Goal: Navigation & Orientation: Find specific page/section

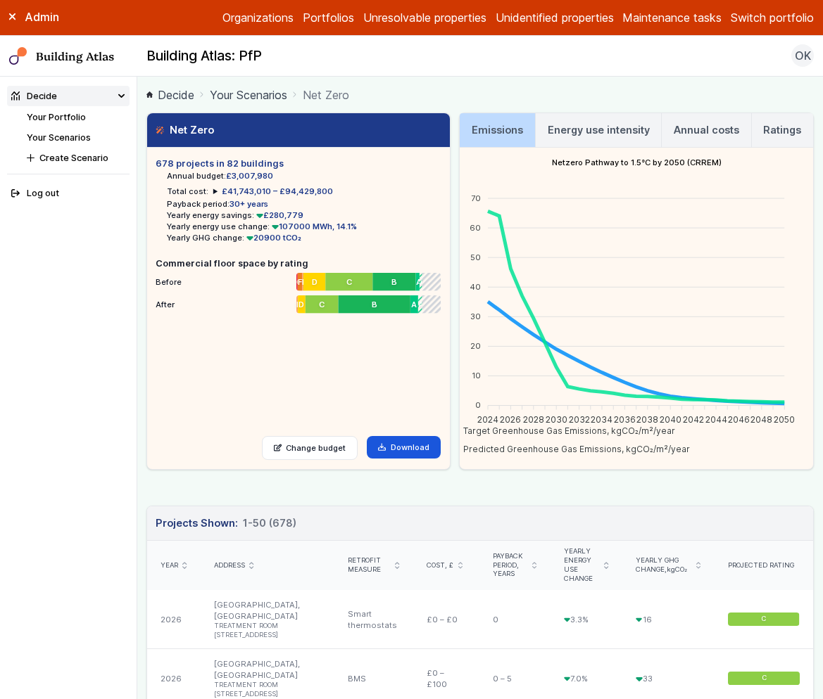
click at [71, 118] on link "Your Portfolio" at bounding box center [56, 117] width 59 height 11
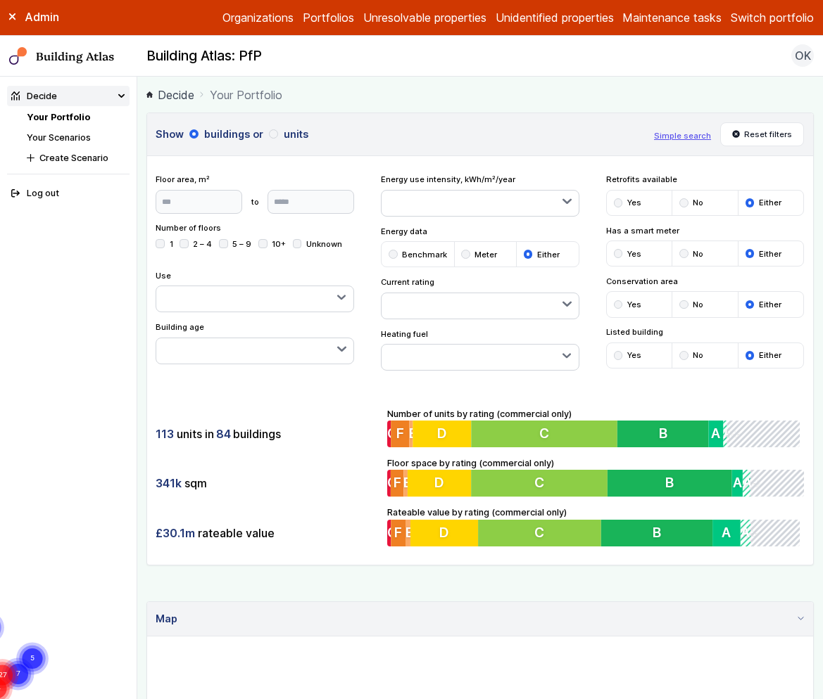
click at [62, 134] on link "Your Scenarios" at bounding box center [59, 137] width 64 height 11
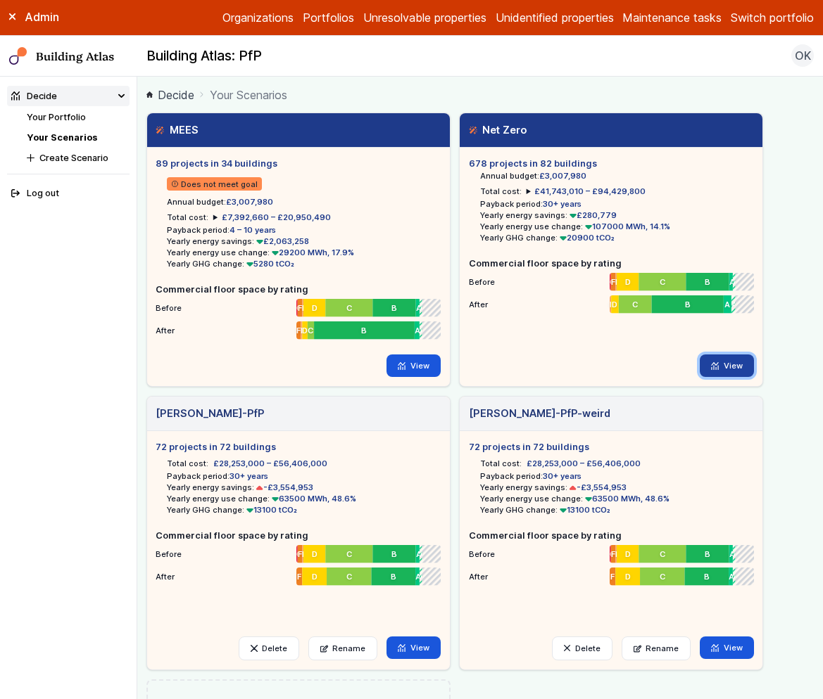
click at [728, 366] on link "View" at bounding box center [726, 366] width 54 height 23
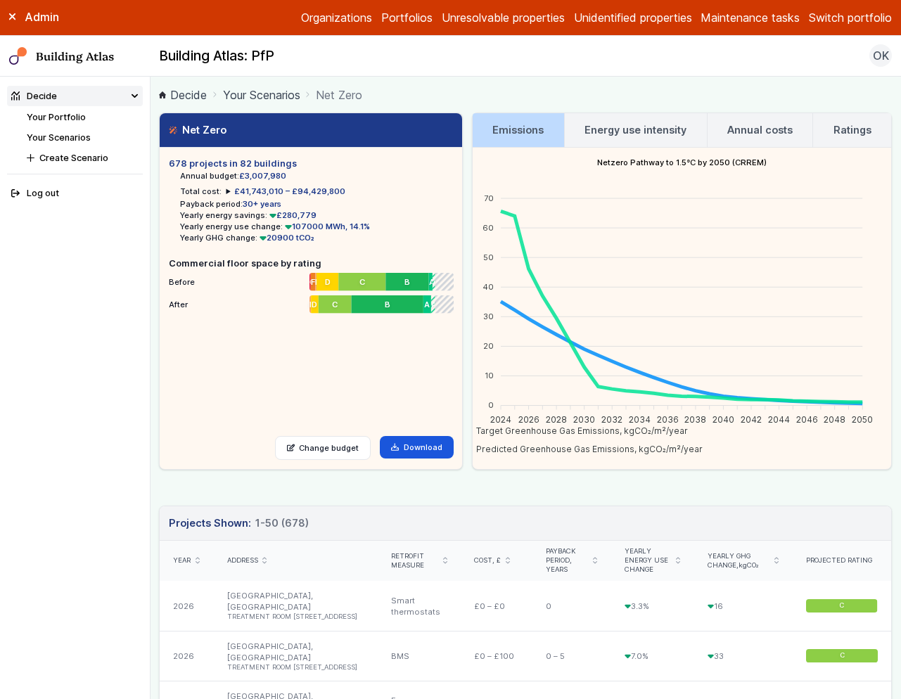
click at [625, 125] on h3 "Energy use intensity" at bounding box center [636, 129] width 102 height 15
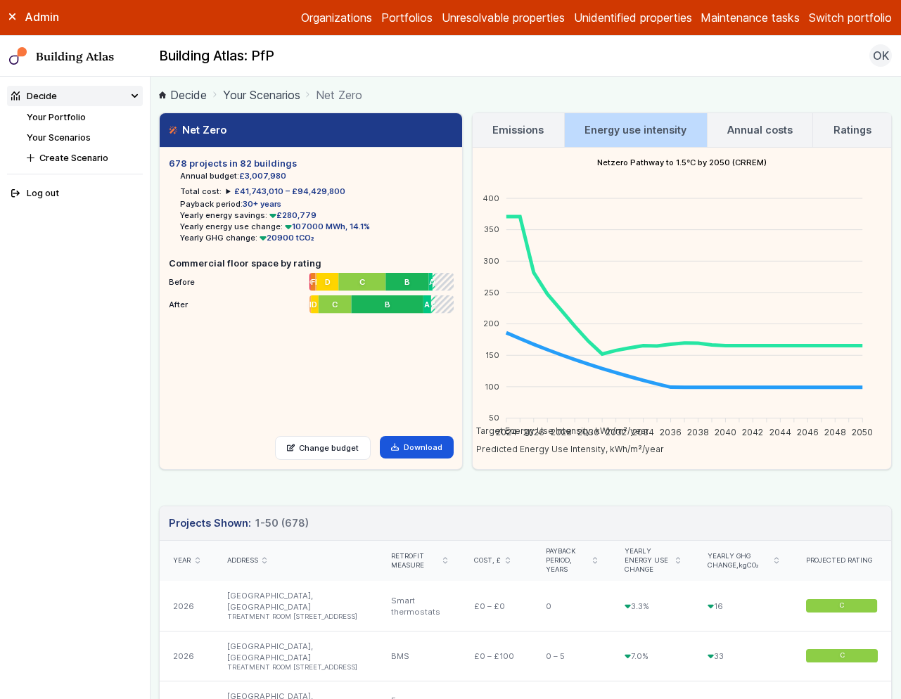
click at [291, 93] on link "Your Scenarios" at bounding box center [261, 95] width 77 height 17
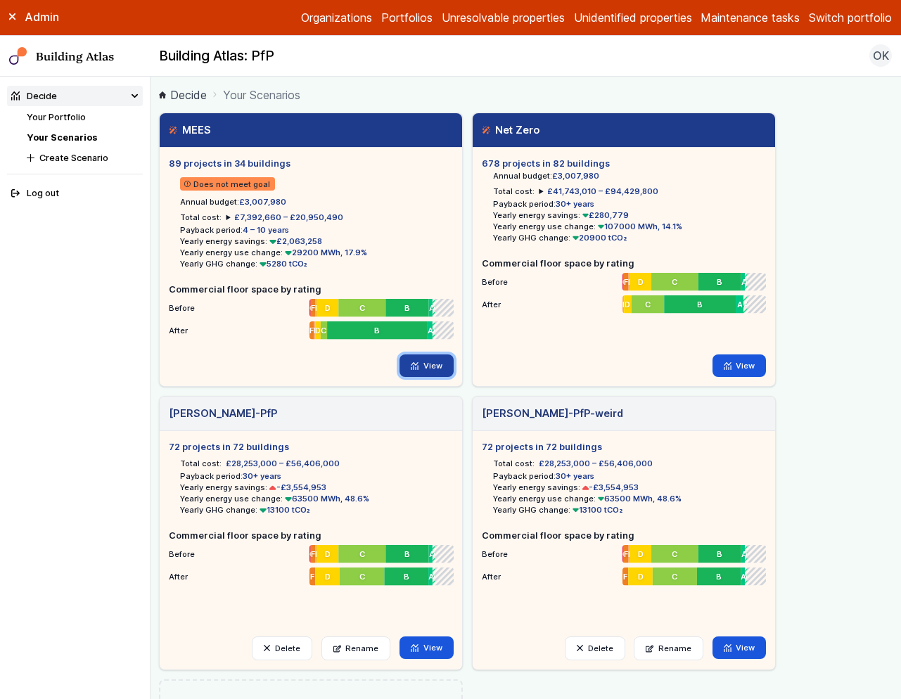
click at [421, 369] on link "View" at bounding box center [427, 366] width 54 height 23
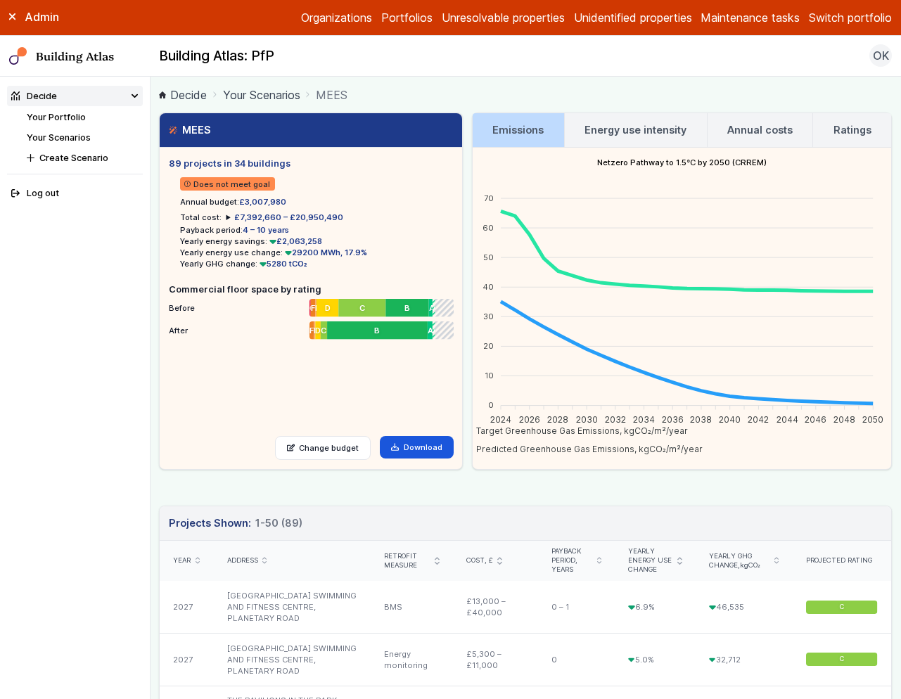
click at [822, 13] on button "Switch portfolio" at bounding box center [850, 17] width 83 height 17
click at [0, 0] on button "GP surgeries" at bounding box center [0, 0] width 0 height 0
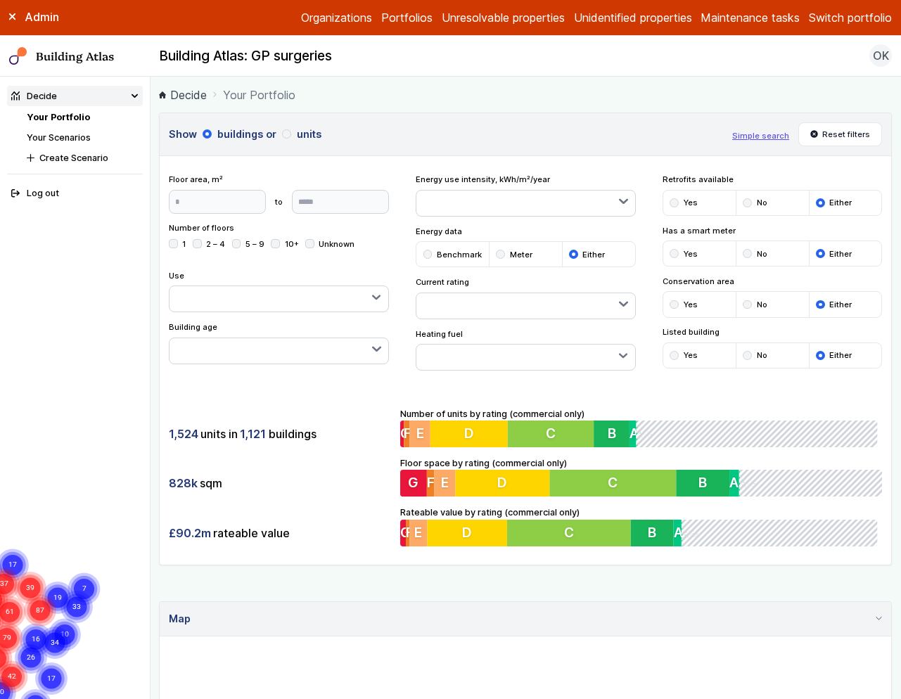
click at [53, 136] on link "Your Scenarios" at bounding box center [59, 137] width 64 height 11
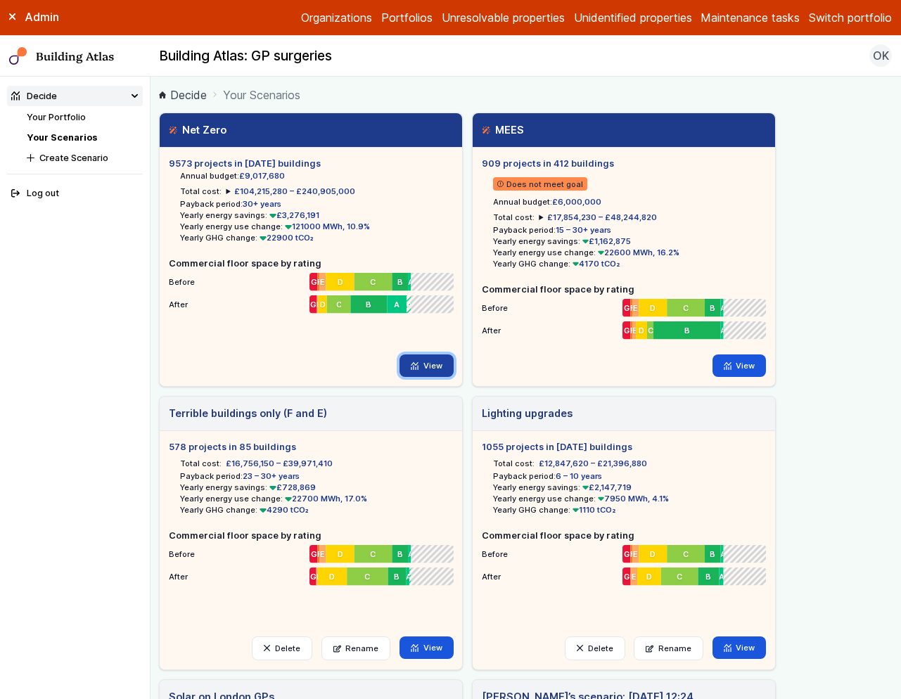
click at [426, 364] on link "View" at bounding box center [427, 366] width 54 height 23
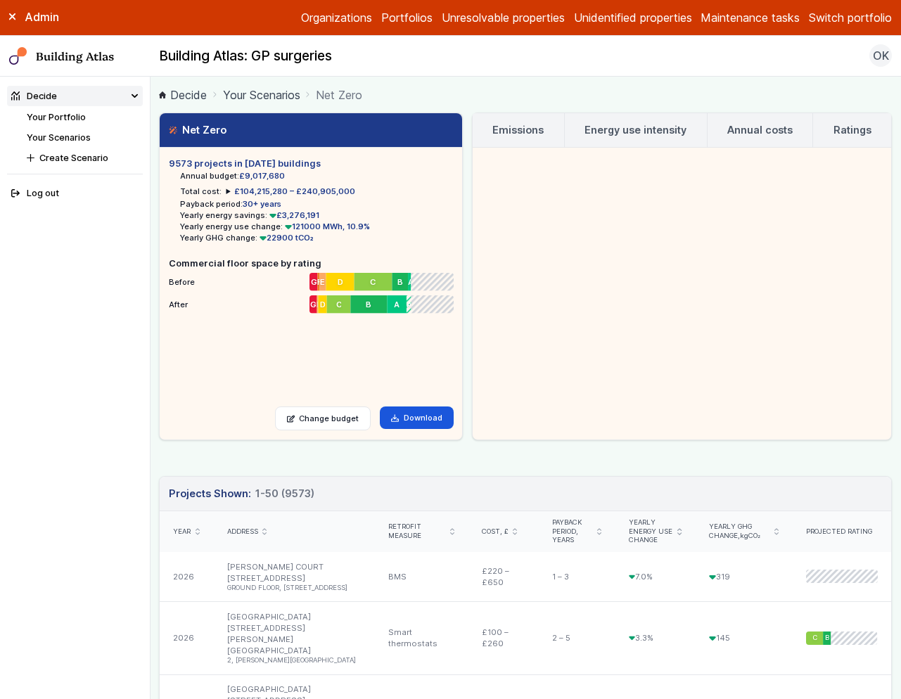
click at [508, 137] on h3 "Emissions" at bounding box center [518, 129] width 51 height 15
click at [616, 132] on h3 "Energy use intensity" at bounding box center [636, 129] width 102 height 15
click at [513, 132] on h3 "Emissions" at bounding box center [518, 129] width 51 height 15
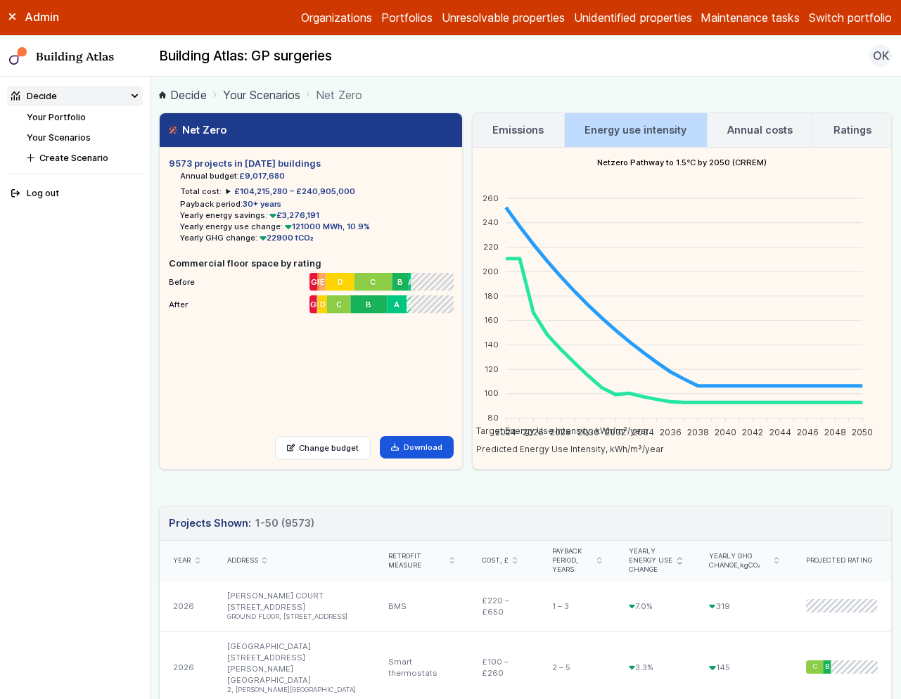
click at [521, 138] on link "Emissions" at bounding box center [518, 130] width 91 height 34
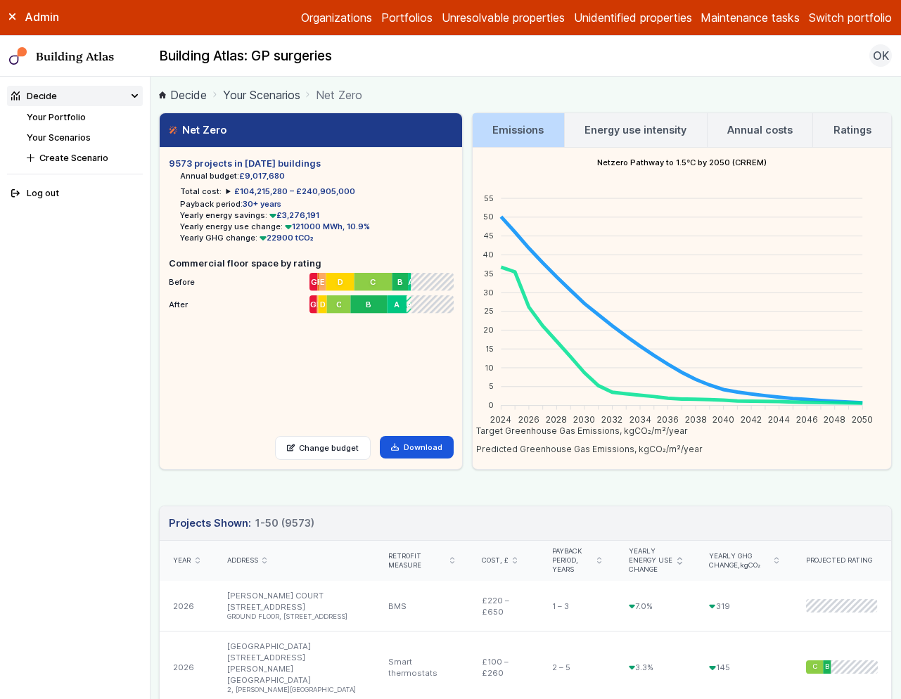
click at [599, 127] on h3 "Energy use intensity" at bounding box center [636, 129] width 102 height 15
click at [635, 129] on h3 "Energy use intensity" at bounding box center [636, 129] width 102 height 15
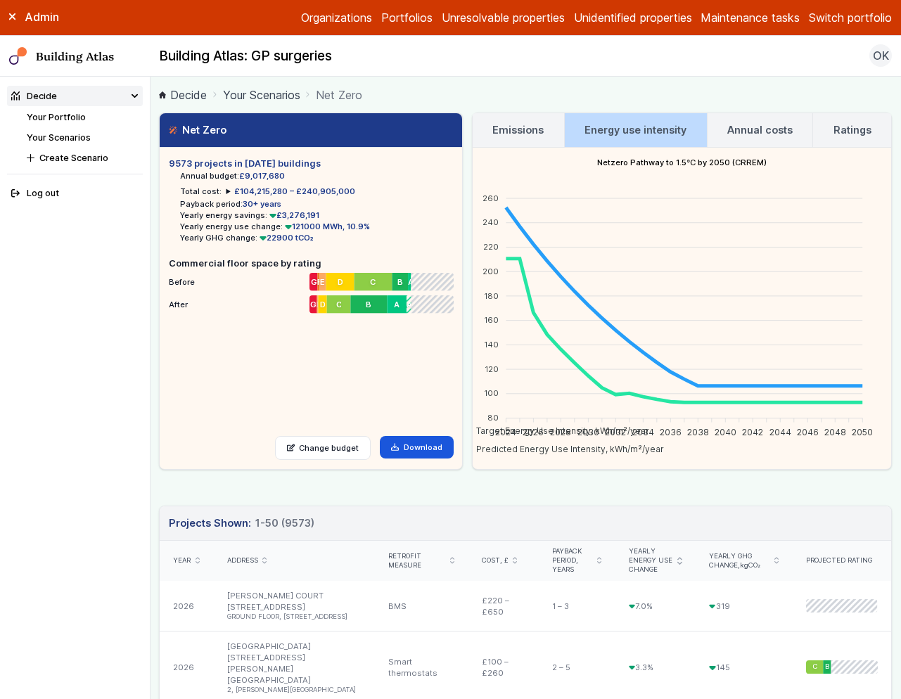
click at [291, 97] on link "Your Scenarios" at bounding box center [261, 95] width 77 height 17
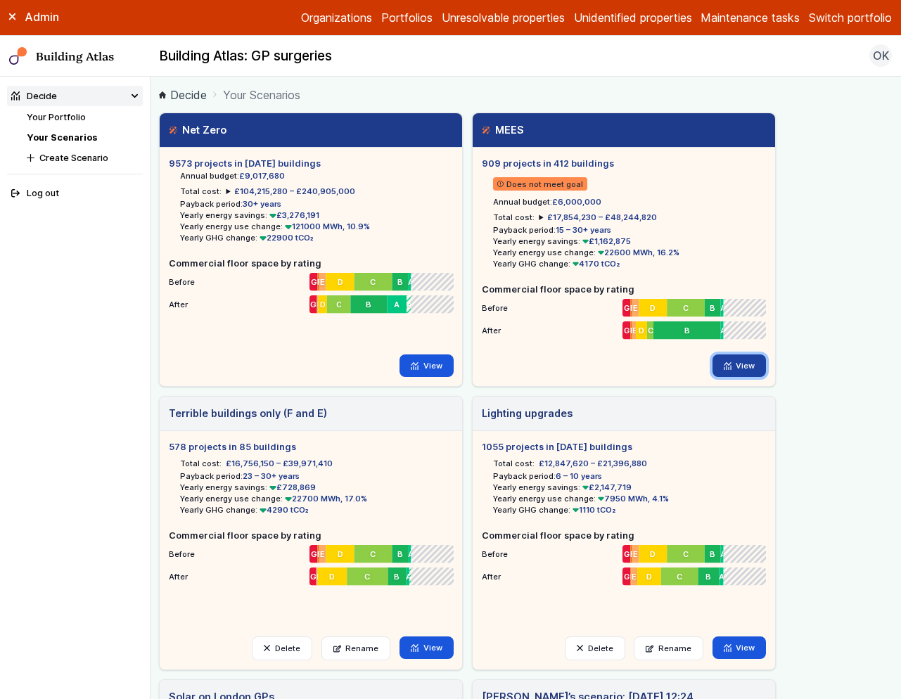
click at [747, 366] on link "View" at bounding box center [740, 366] width 54 height 23
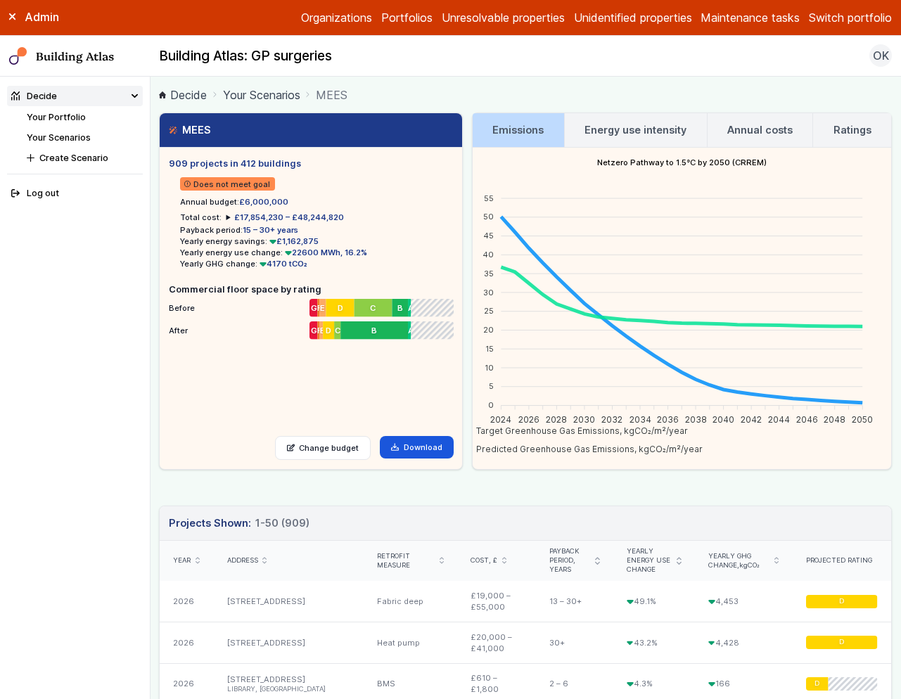
click at [633, 131] on h3 "Energy use intensity" at bounding box center [636, 129] width 102 height 15
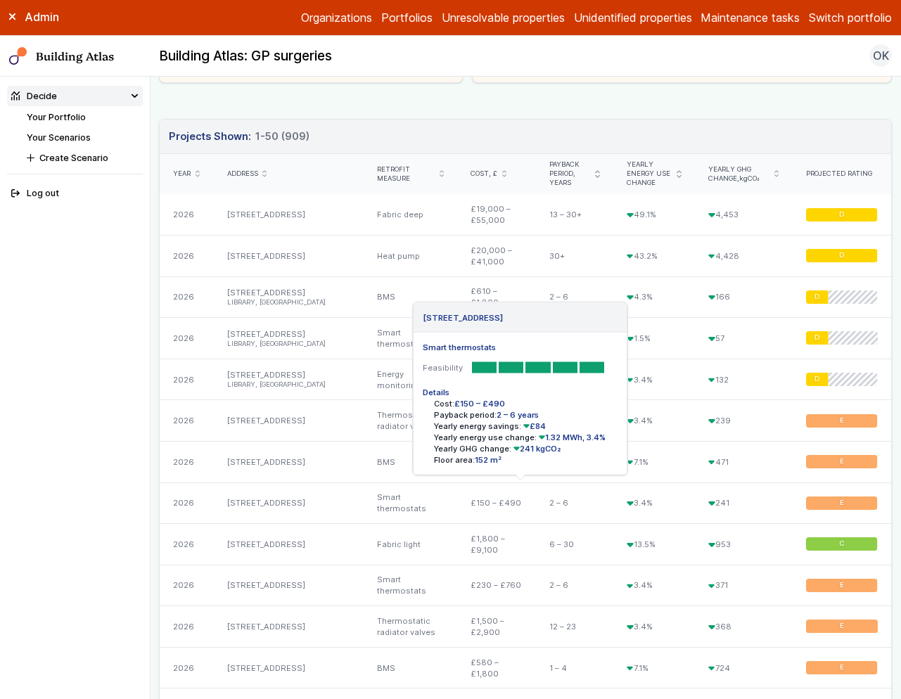
scroll to position [388, 0]
